Goal: Information Seeking & Learning: Learn about a topic

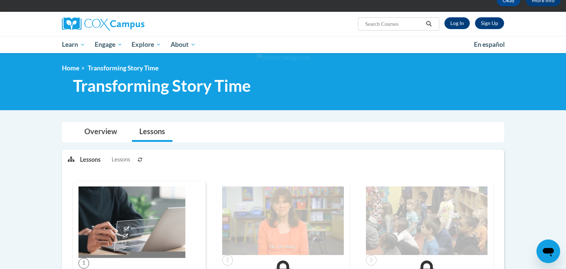
scroll to position [36, 0]
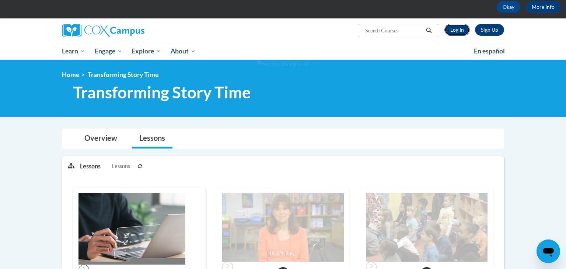
click at [459, 33] on link "Log In" at bounding box center [456, 30] width 25 height 12
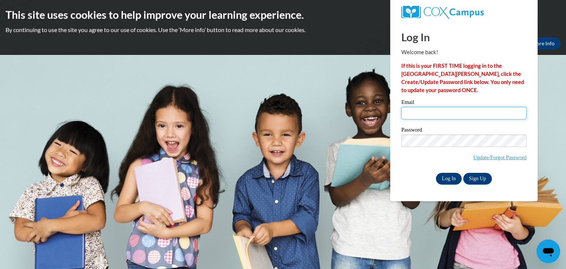
type input "mwittmer@monroevilleschools.org"
click at [444, 175] on input "Log In" at bounding box center [449, 179] width 26 height 12
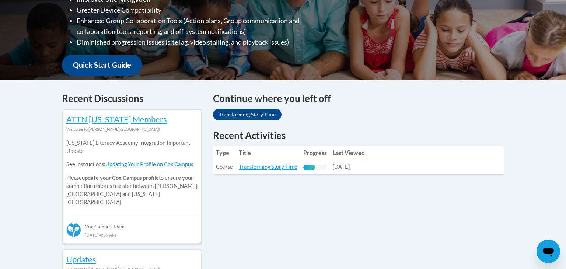
scroll to position [240, 0]
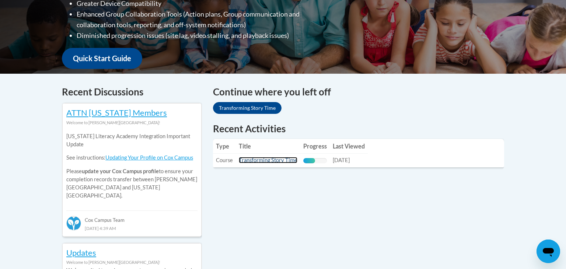
click at [262, 160] on link "Transforming Story Time" at bounding box center [268, 160] width 59 height 6
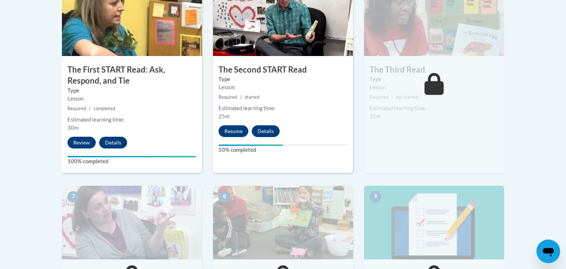
scroll to position [470, 0]
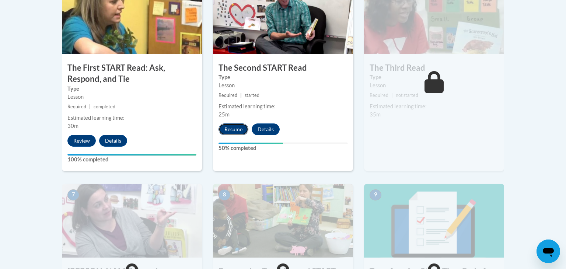
click at [229, 129] on button "Resume" at bounding box center [233, 129] width 30 height 12
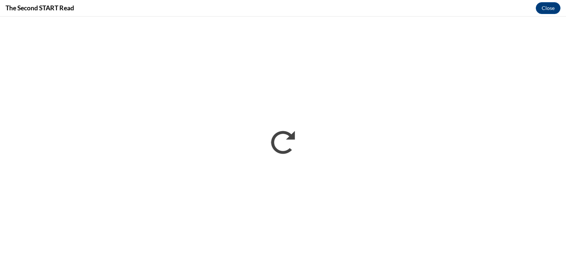
scroll to position [0, 0]
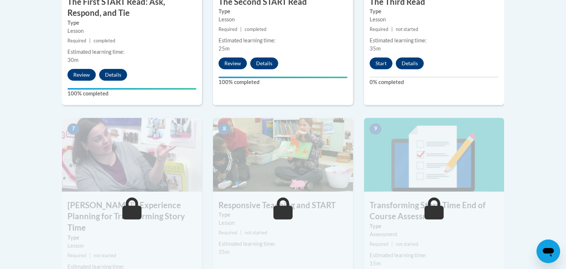
scroll to position [537, 0]
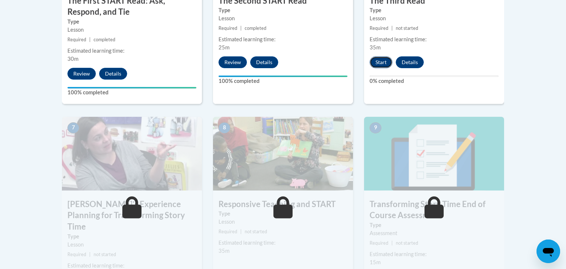
click at [378, 63] on button "Start" at bounding box center [380, 62] width 23 height 12
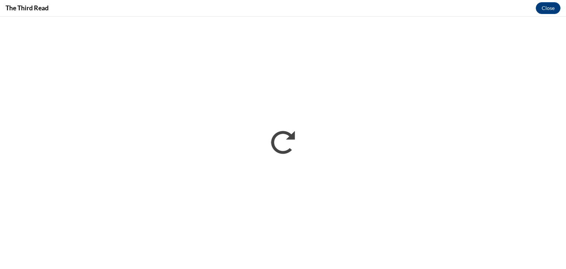
scroll to position [0, 0]
